Goal: Task Accomplishment & Management: Complete application form

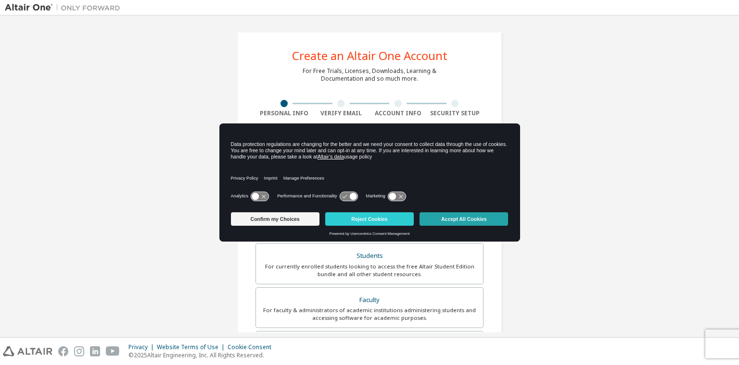
click at [460, 220] on button "Accept All Cookies" at bounding box center [463, 219] width 88 height 13
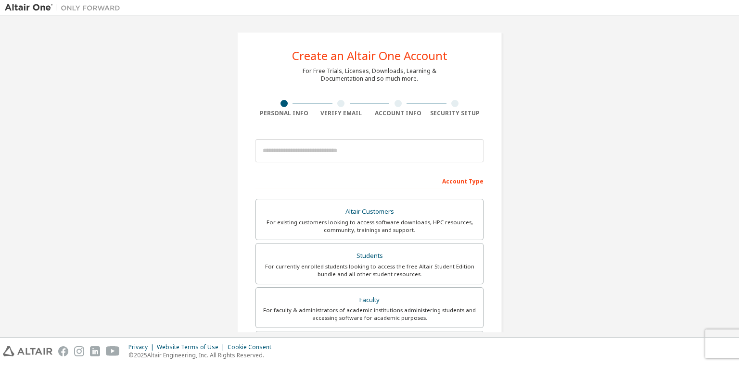
scroll to position [80, 0]
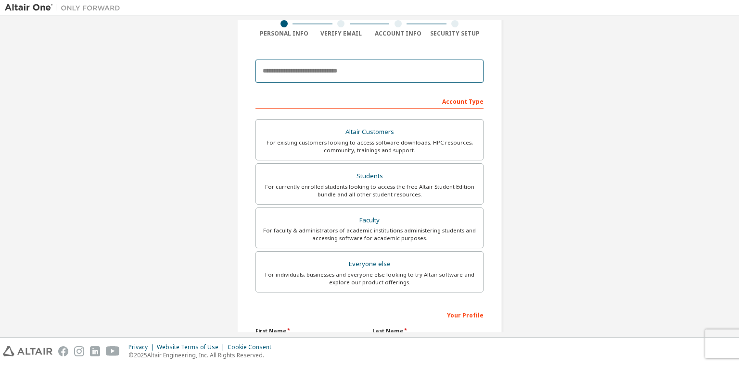
click at [338, 74] on input "email" at bounding box center [369, 71] width 228 height 23
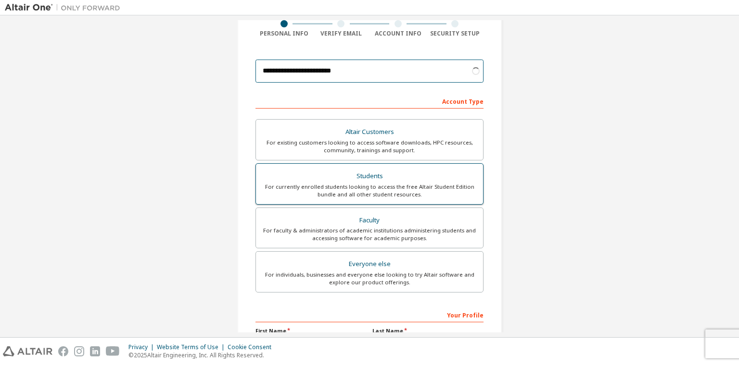
type input "**********"
click at [402, 191] on div "For currently enrolled students looking to access the free Altair Student Editi…" at bounding box center [369, 190] width 215 height 15
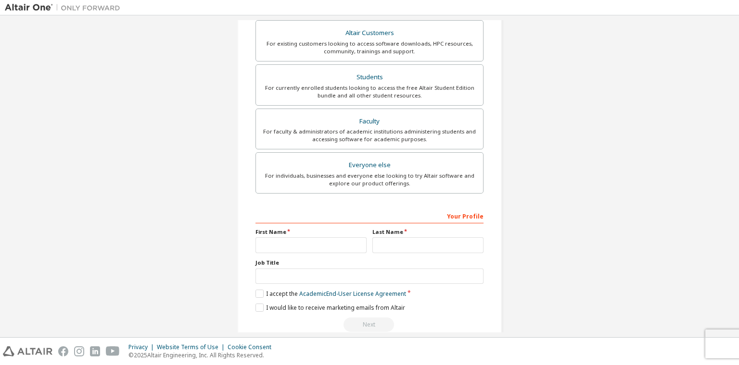
scroll to position [194, 0]
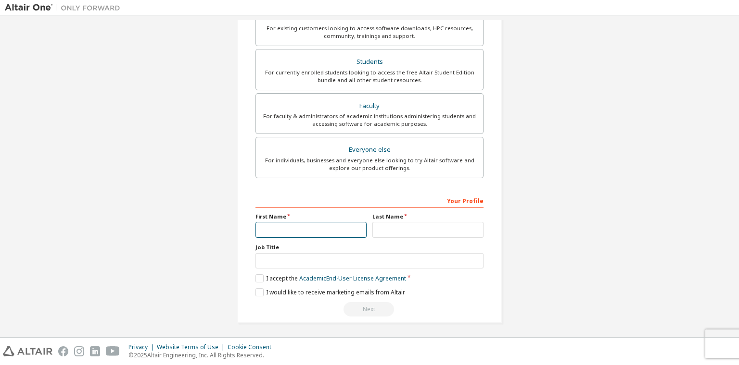
click at [306, 227] on input "text" at bounding box center [310, 230] width 111 height 16
type input "**********"
click at [387, 230] on input "text" at bounding box center [427, 230] width 111 height 16
type input "**********"
click at [381, 251] on div "Job Title" at bounding box center [369, 256] width 228 height 25
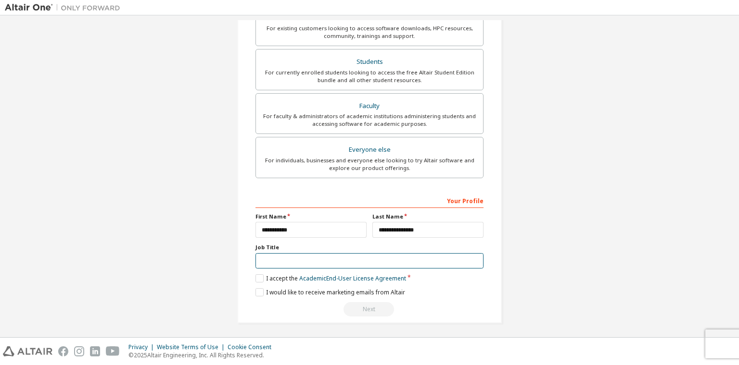
click at [376, 255] on input "text" at bounding box center [369, 261] width 228 height 16
type input "*"
type input "*******"
click at [256, 278] on label "I accept the Academic End-User License Agreement" at bounding box center [330, 279] width 150 height 8
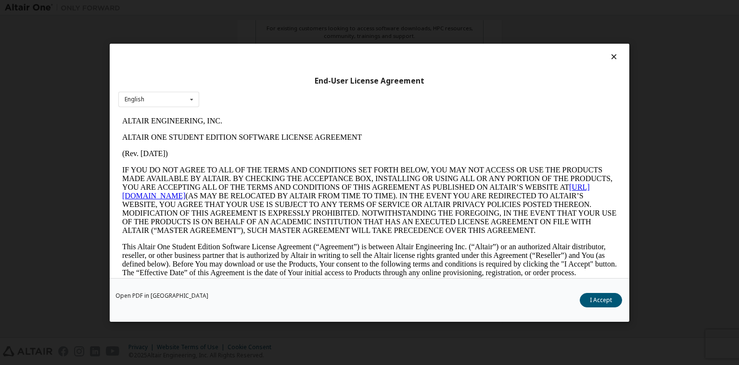
scroll to position [0, 0]
click at [589, 301] on button "I Accept" at bounding box center [600, 300] width 42 height 14
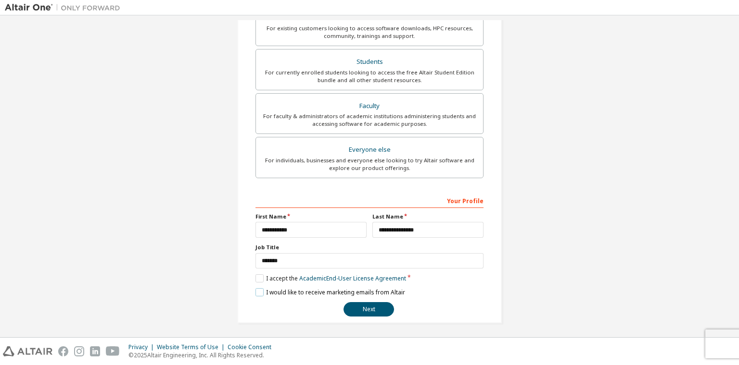
click at [257, 292] on label "I would like to receive marketing emails from Altair" at bounding box center [330, 292] width 150 height 8
click at [259, 291] on label "I would like to receive marketing emails from Altair" at bounding box center [330, 292] width 150 height 8
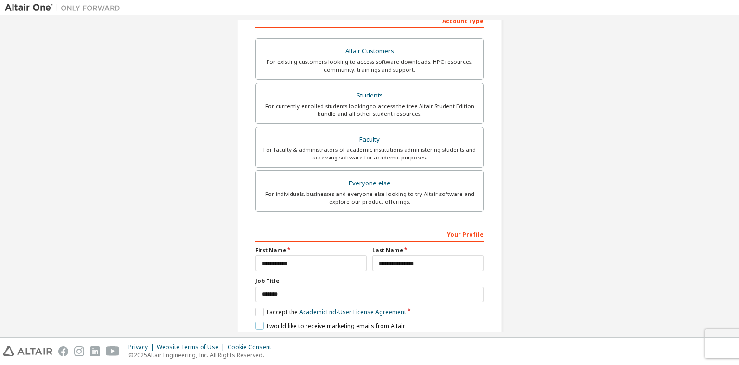
scroll to position [194, 0]
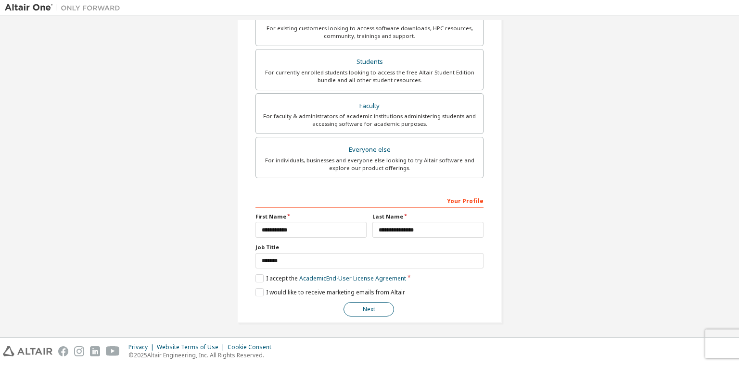
click at [373, 305] on button "Next" at bounding box center [368, 309] width 50 height 14
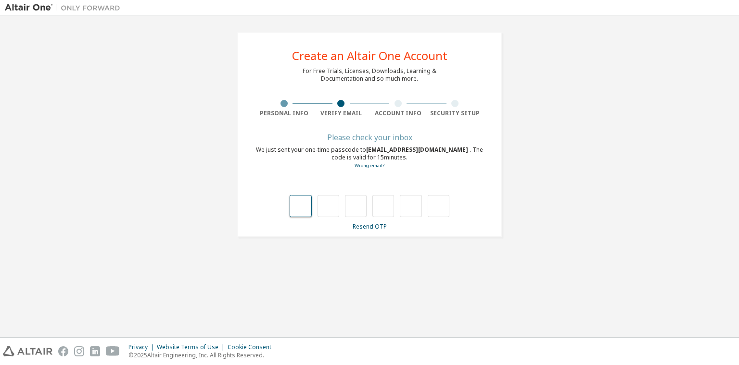
click at [306, 203] on input "text" at bounding box center [300, 206] width 22 height 22
type input "*"
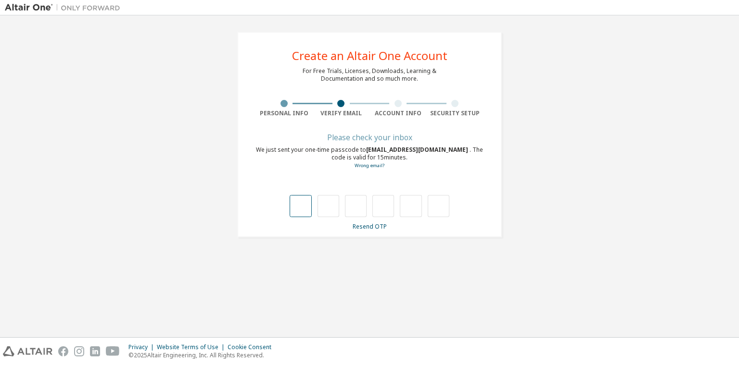
type input "*"
